Goal: Task Accomplishment & Management: Use online tool/utility

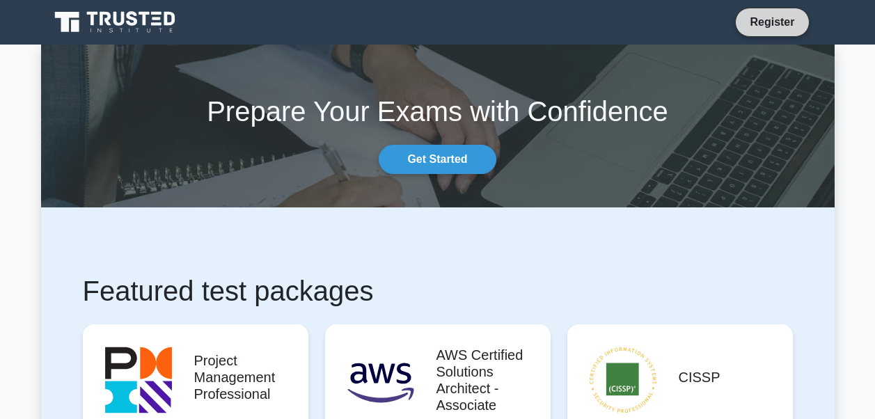
click at [779, 22] on link "Register" at bounding box center [771, 21] width 61 height 17
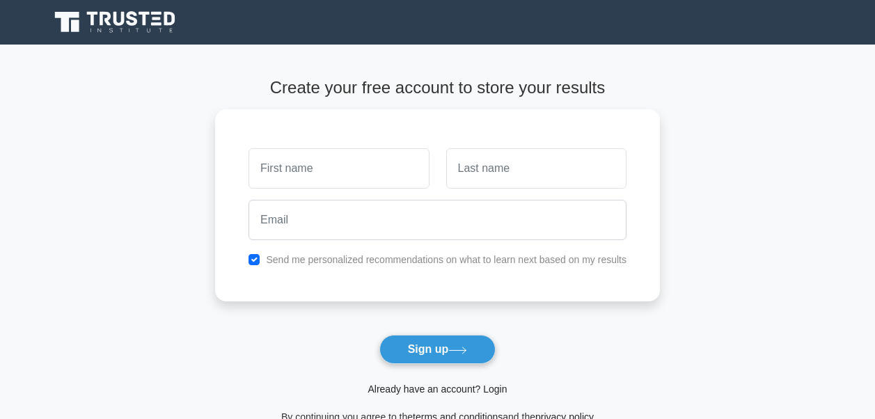
click at [439, 390] on link "Already have an account? Login" at bounding box center [437, 389] width 139 height 11
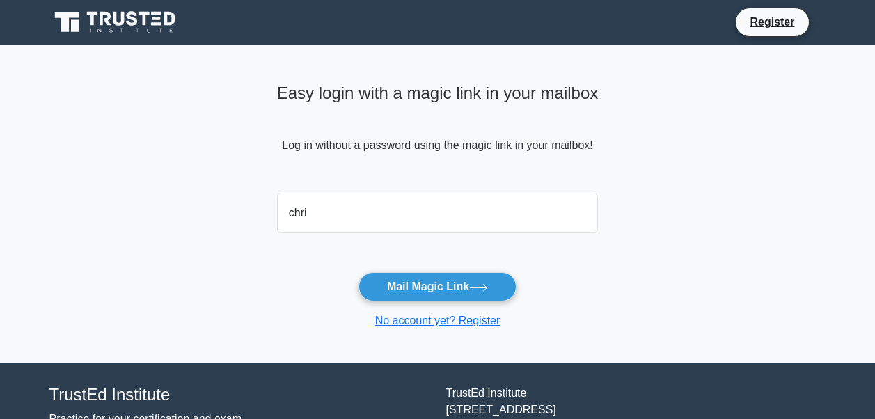
click at [358, 272] on button "Mail Magic Link" at bounding box center [437, 286] width 158 height 29
type input "christianbicera0@gmail.com"
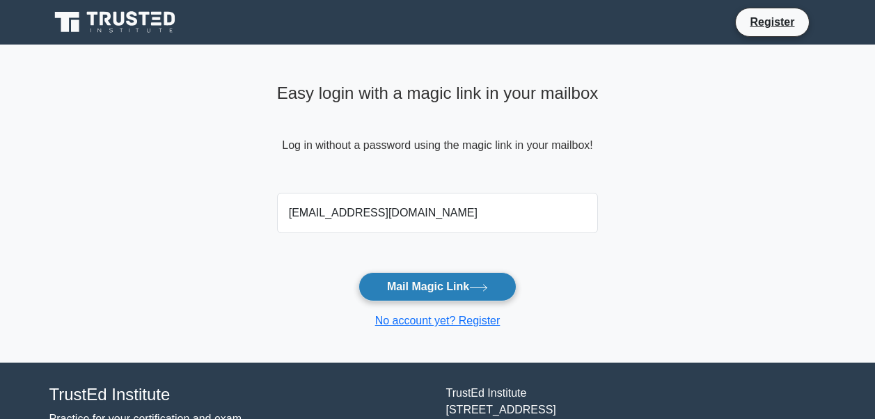
click at [436, 299] on button "Mail Magic Link" at bounding box center [437, 286] width 158 height 29
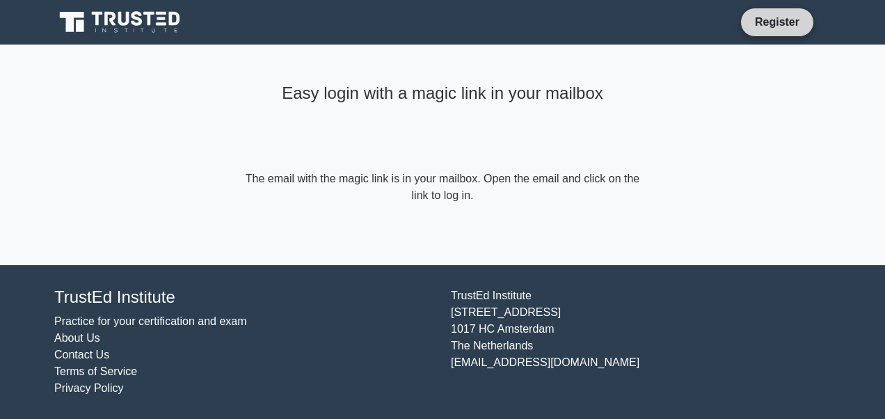
click at [800, 26] on link "Register" at bounding box center [777, 21] width 61 height 17
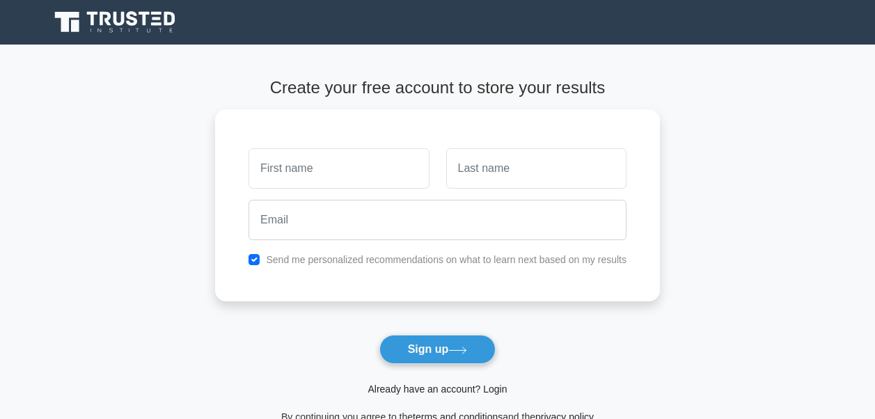
click at [450, 386] on link "Already have an account? Login" at bounding box center [437, 389] width 139 height 11
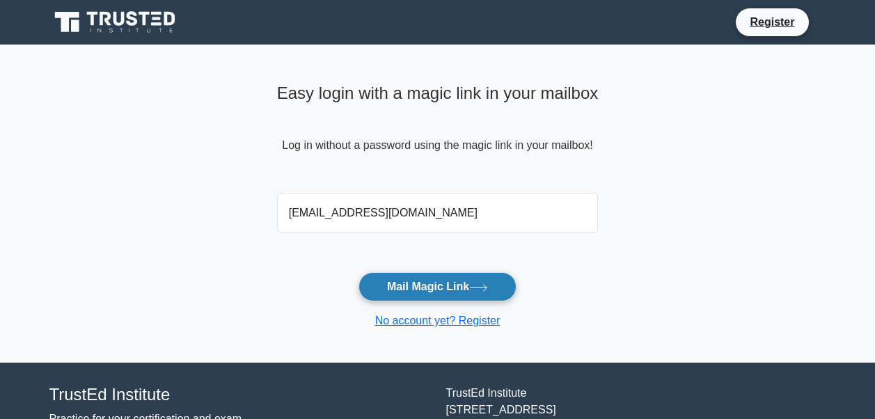
type input "[EMAIL_ADDRESS][DOMAIN_NAME]"
click at [358, 272] on button "Mail Magic Link" at bounding box center [437, 286] width 158 height 29
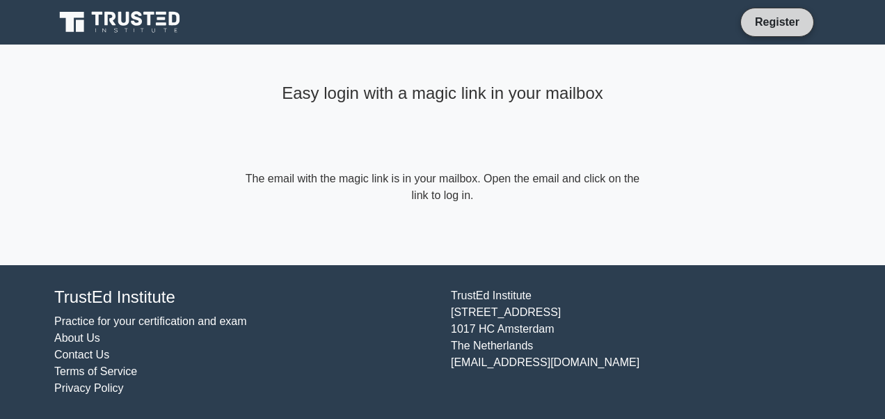
click at [782, 17] on link "Register" at bounding box center [777, 21] width 61 height 17
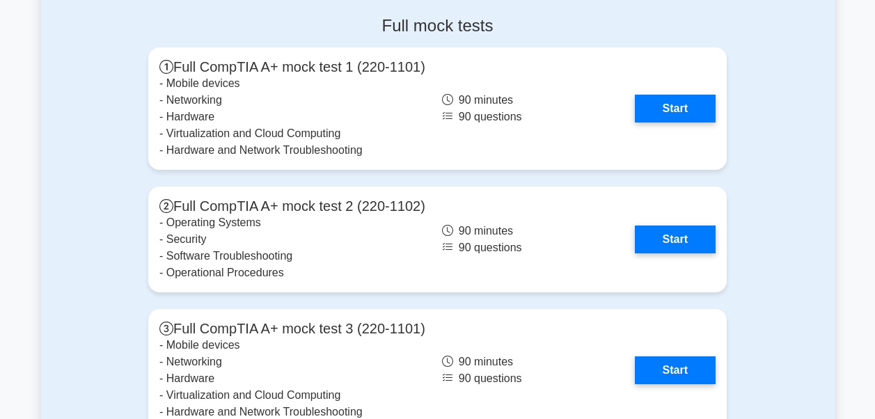
scroll to position [3202, 0]
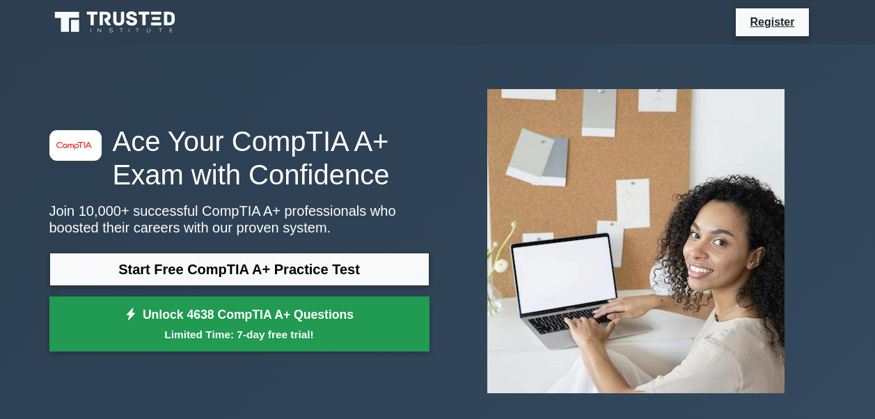
click at [306, 324] on link "Unlock 4638 CompTIA A+ Questions Limited Time: 7-day free trial!" at bounding box center [239, 325] width 380 height 56
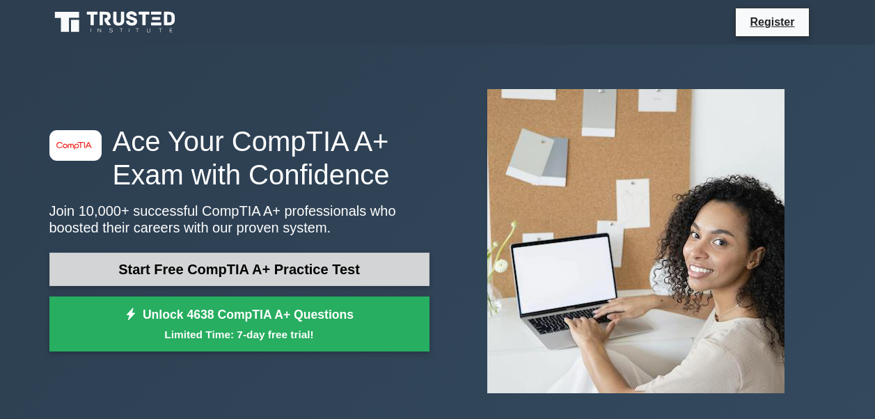
click at [214, 284] on link "Start Free CompTIA A+ Practice Test" at bounding box center [239, 269] width 380 height 33
